Goal: Contribute content: Contribute content

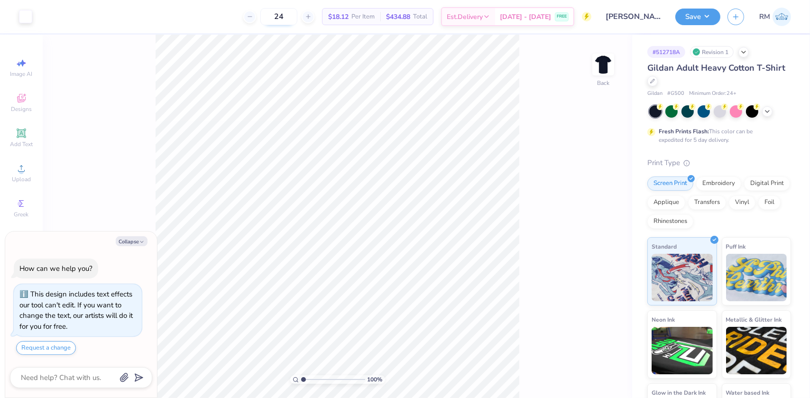
type textarea "x"
drag, startPoint x: 308, startPoint y: 379, endPoint x: 296, endPoint y: 379, distance: 12.3
type input "1"
click at [301, 379] on input "range" at bounding box center [333, 379] width 64 height 9
click at [120, 241] on button "Collapse" at bounding box center [132, 241] width 32 height 10
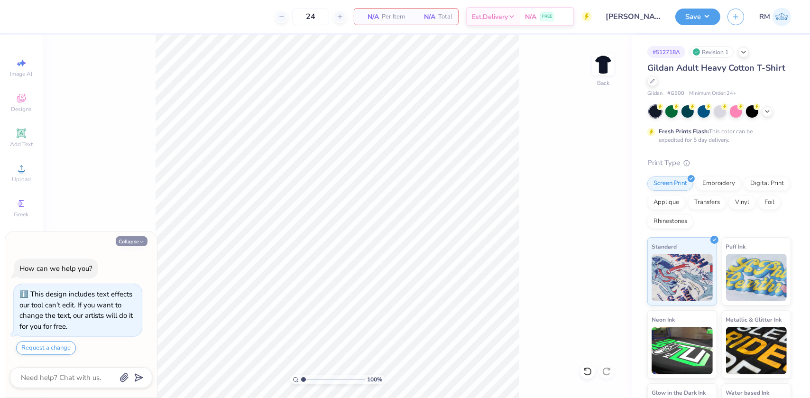
type textarea "x"
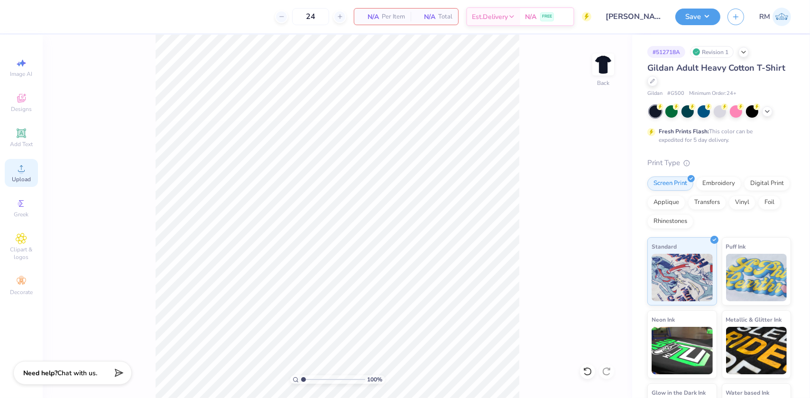
click at [19, 166] on icon at bounding box center [21, 168] width 11 height 11
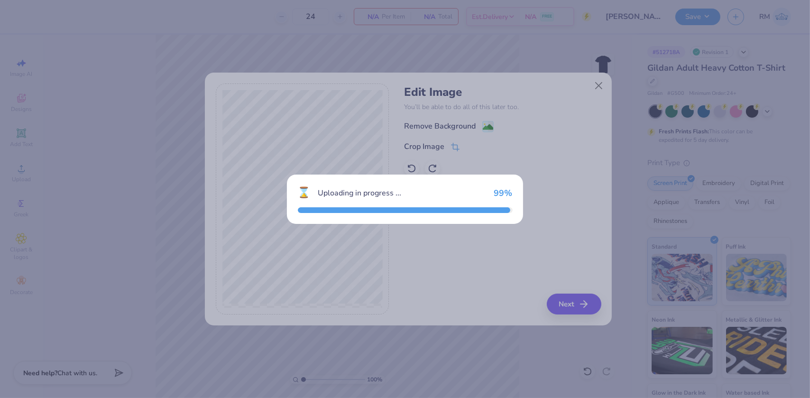
click at [127, 276] on div "⌛ Uploading in progress ... 99 %" at bounding box center [405, 199] width 810 height 398
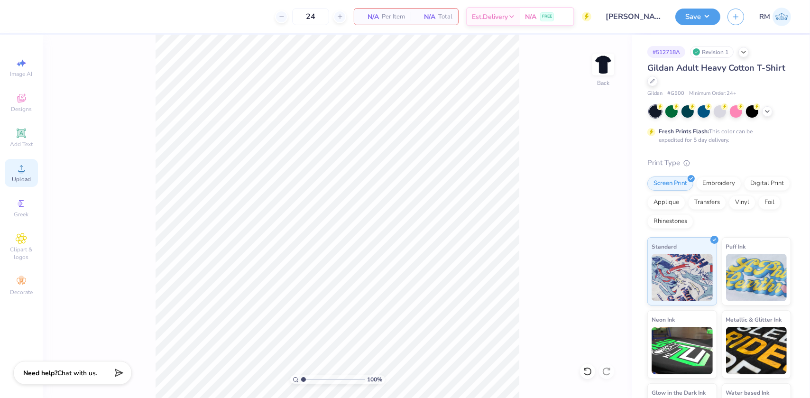
click at [9, 172] on div "Upload" at bounding box center [21, 173] width 33 height 28
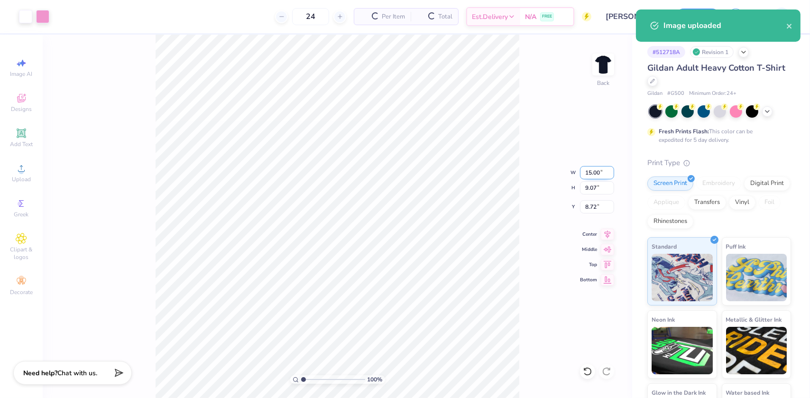
click at [588, 171] on input "15.00" at bounding box center [597, 172] width 34 height 13
type input "11.00"
type input "6.65"
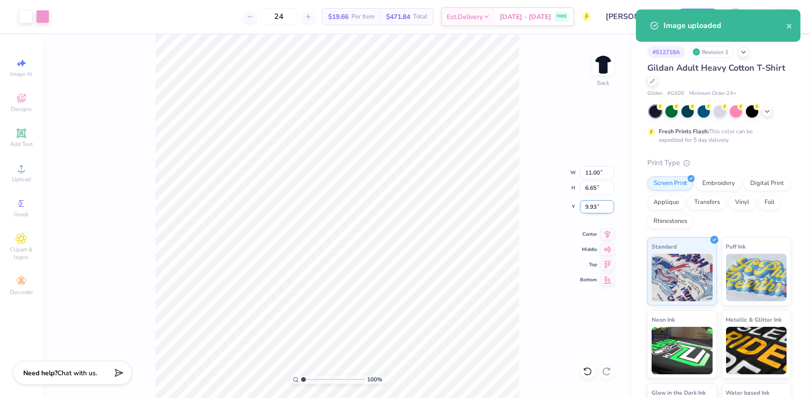
click at [592, 205] on input "9.93" at bounding box center [597, 206] width 34 height 13
type input "3.00"
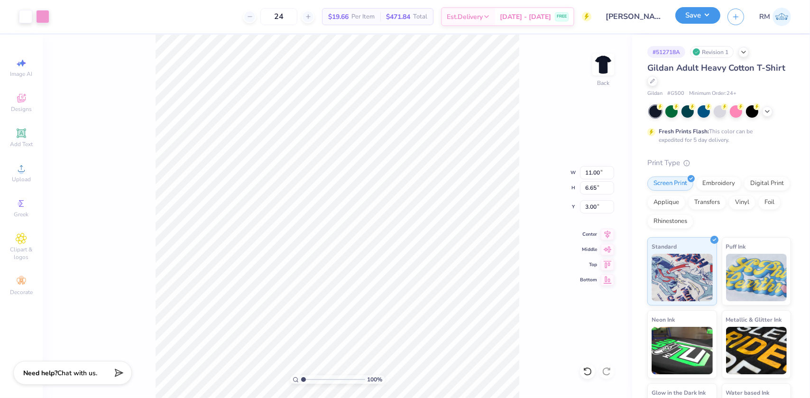
click at [697, 18] on button "Save" at bounding box center [697, 15] width 45 height 17
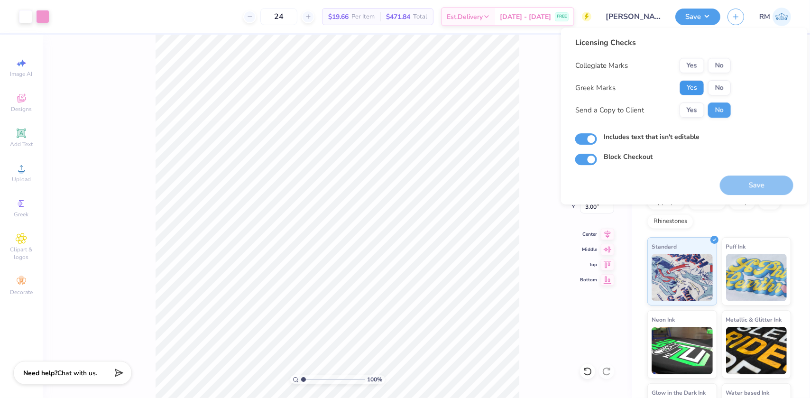
click at [697, 85] on button "Yes" at bounding box center [691, 87] width 25 height 15
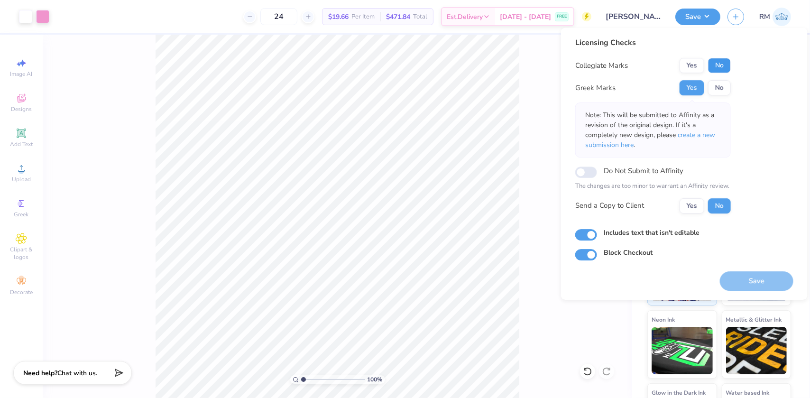
click at [725, 67] on button "No" at bounding box center [719, 65] width 23 height 15
click at [702, 133] on span "create a new submission here" at bounding box center [650, 139] width 130 height 19
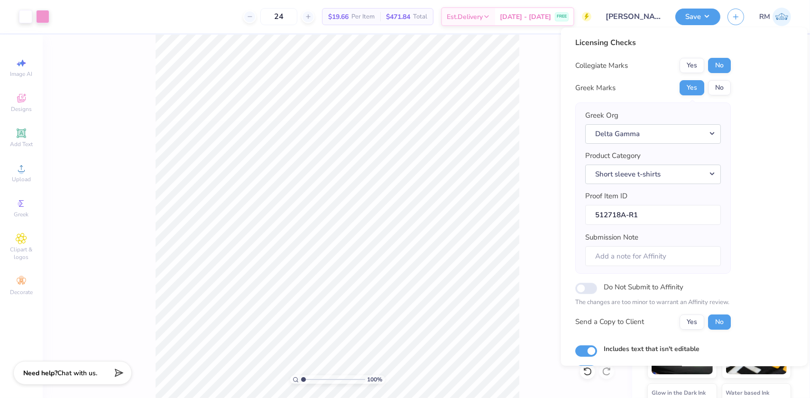
scroll to position [49, 0]
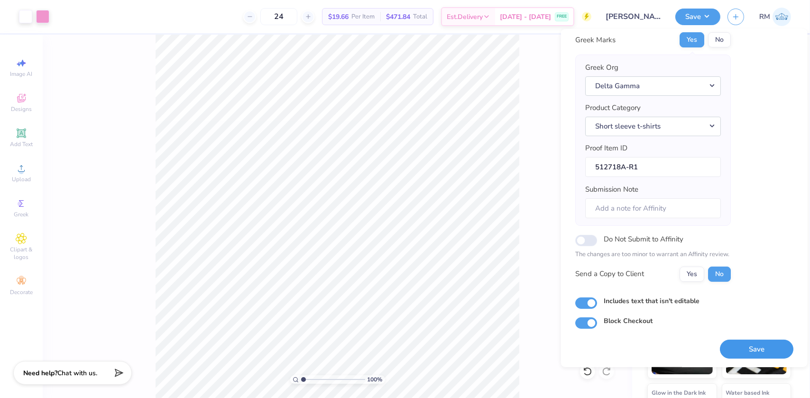
click at [744, 343] on button "Save" at bounding box center [756, 348] width 73 height 19
